Goal: Information Seeking & Learning: Learn about a topic

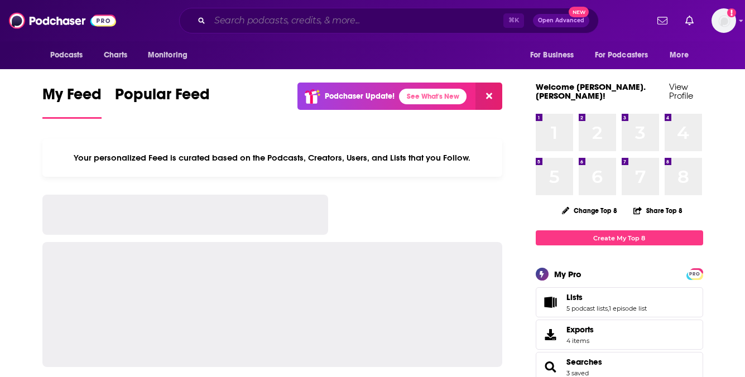
click at [314, 19] on input "Search podcasts, credits, & more..." at bounding box center [356, 21] width 293 height 18
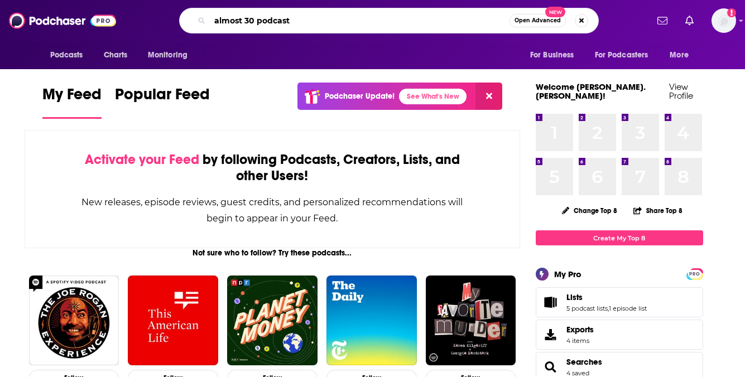
type input "almost 30 podcast"
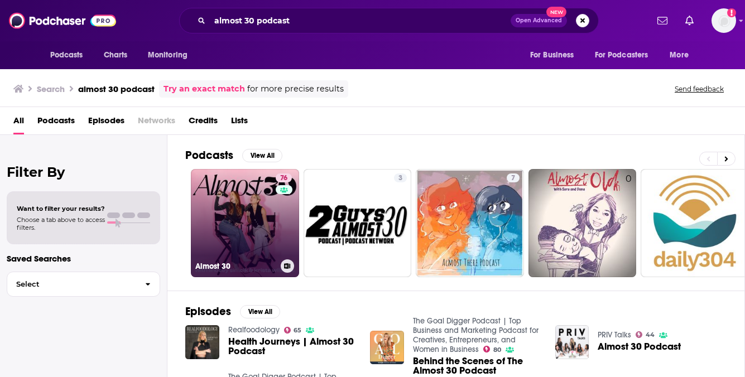
click at [233, 228] on link "76 Almost 30" at bounding box center [245, 223] width 108 height 108
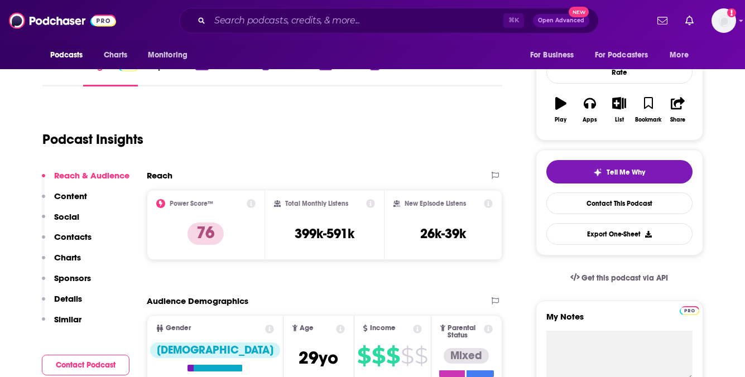
scroll to position [152, 0]
